Goal: Communication & Community: Answer question/provide support

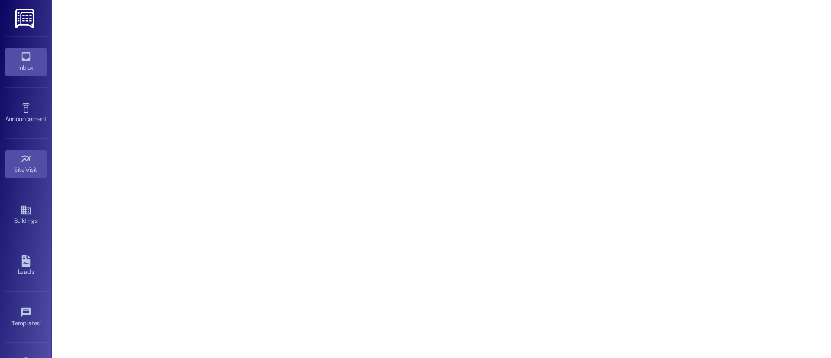
click at [21, 66] on div "Inbox" at bounding box center [26, 67] width 52 height 10
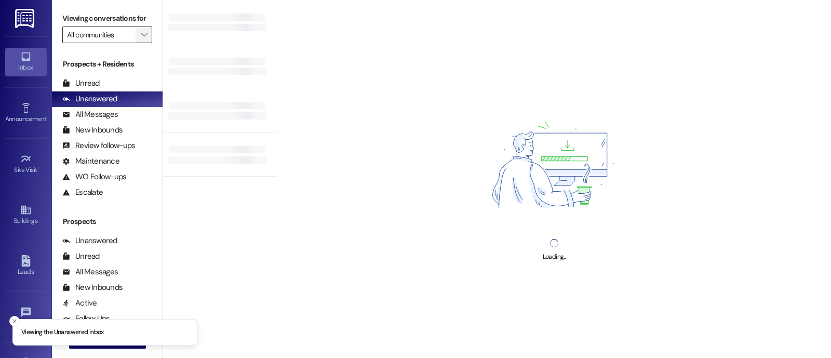
click at [141, 39] on icon "" at bounding box center [144, 35] width 6 height 8
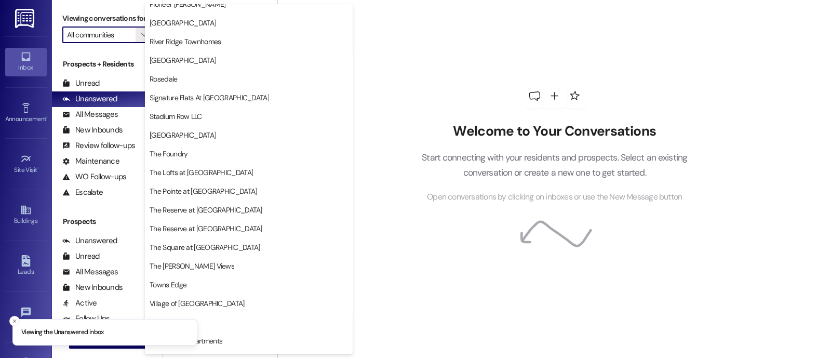
scroll to position [230, 0]
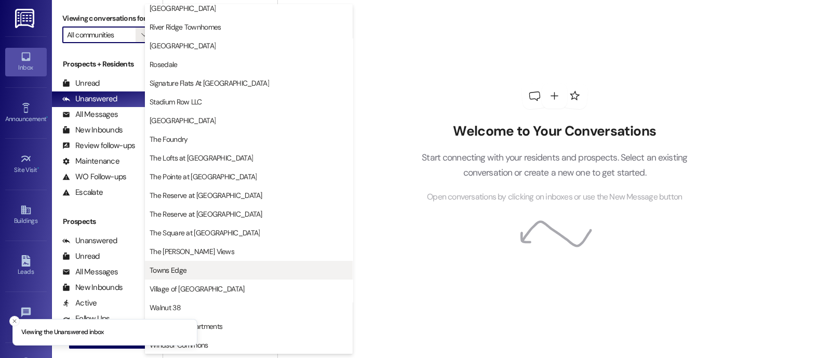
click at [220, 278] on button "Towns Edge" at bounding box center [249, 270] width 208 height 19
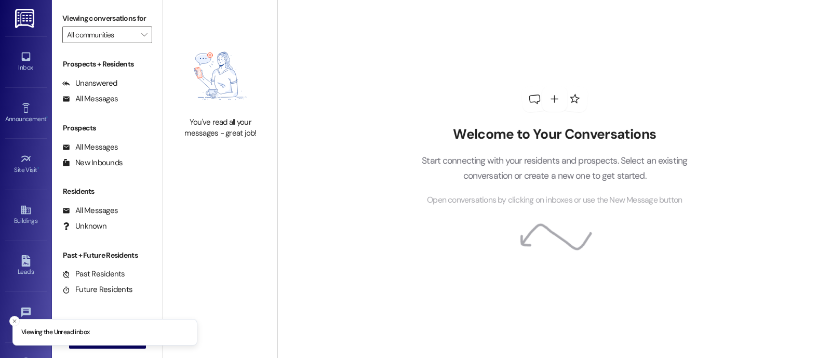
type input "Towns Edge"
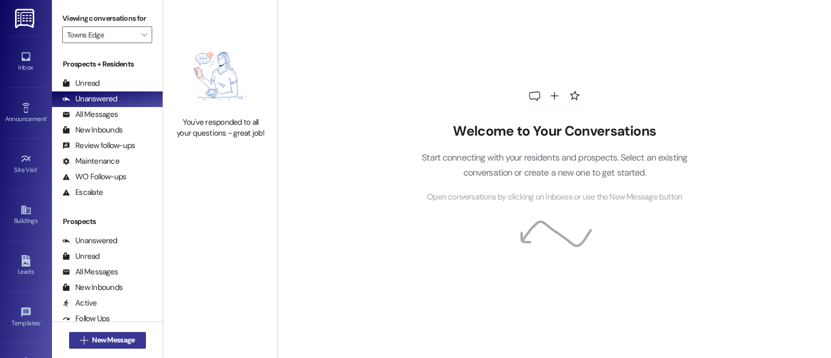
click at [113, 347] on button " New Message" at bounding box center [107, 340] width 77 height 17
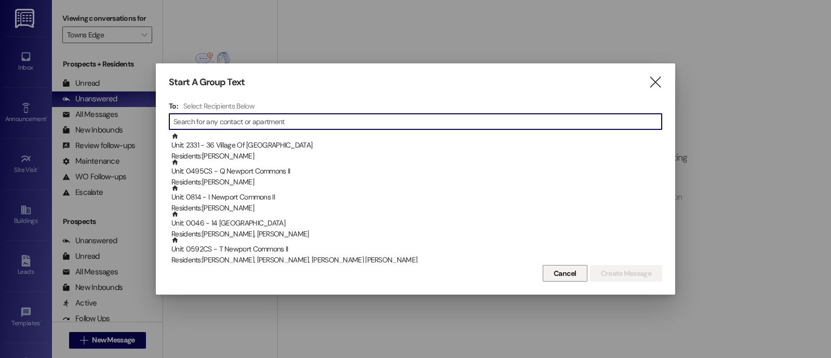
click at [574, 280] on button "Cancel" at bounding box center [564, 273] width 45 height 17
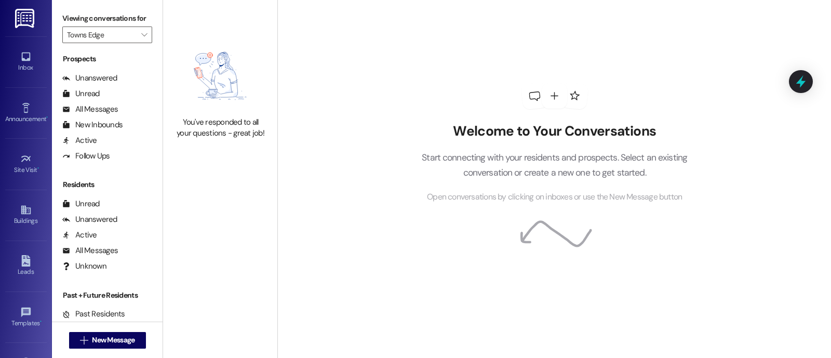
scroll to position [175, 0]
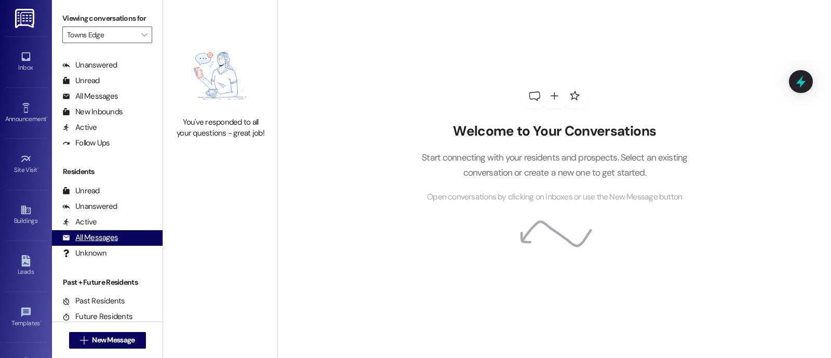
click at [105, 243] on div "All Messages" at bounding box center [90, 237] width 56 height 11
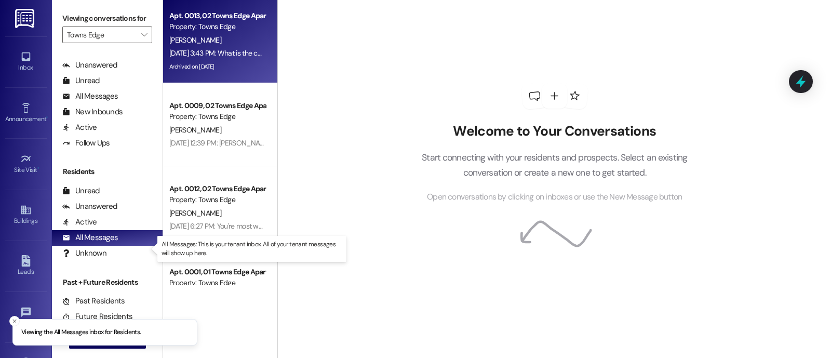
click at [215, 31] on div "Property: Towns Edge" at bounding box center [217, 26] width 96 height 11
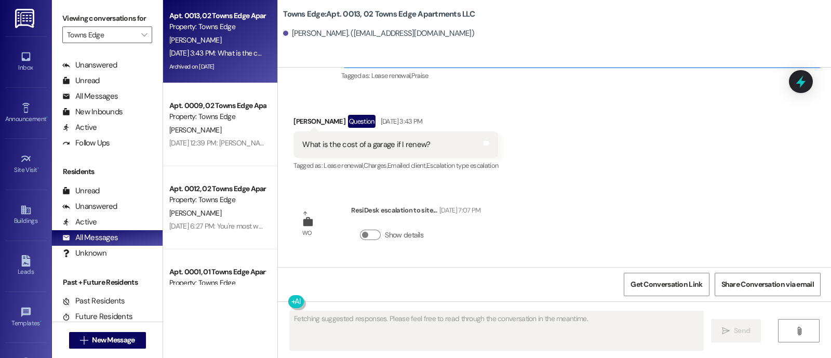
scroll to position [2673, 0]
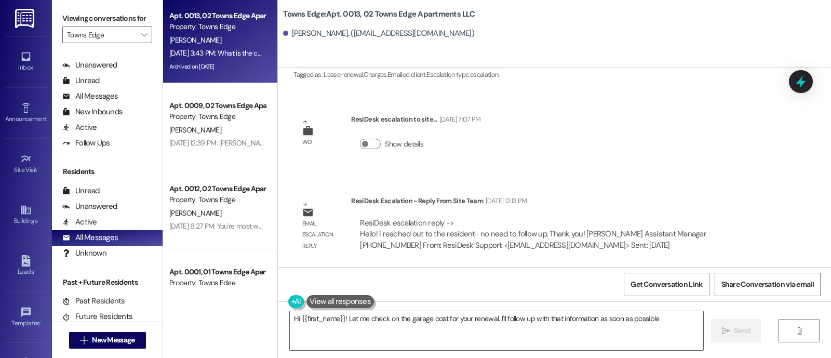
type textarea "Hi {{first_name}}! Let me check on the garage cost for your renewal. I'll follo…"
